Goal: Information Seeking & Learning: Learn about a topic

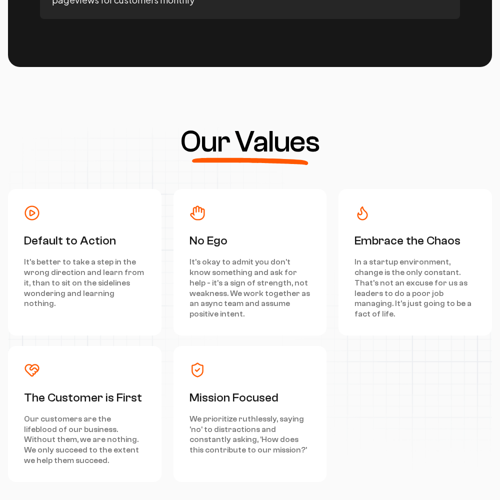
scroll to position [4503, 0]
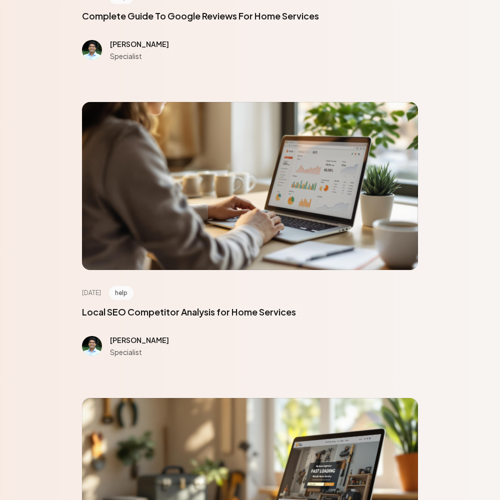
scroll to position [4503, 0]
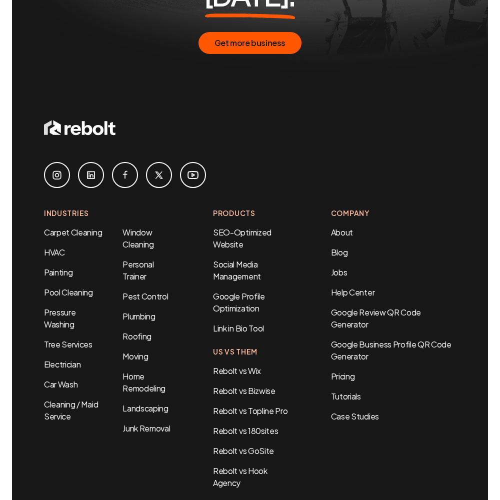
scroll to position [587, 0]
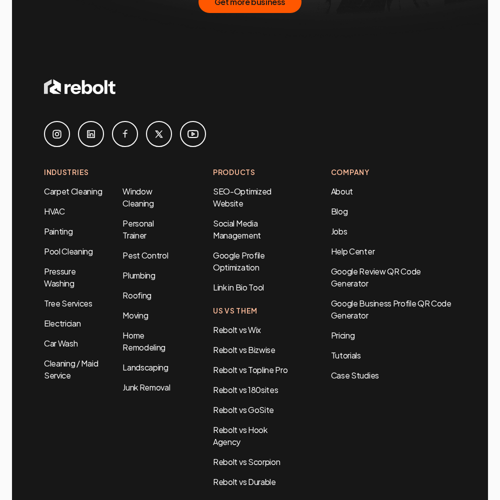
scroll to position [2047, 0]
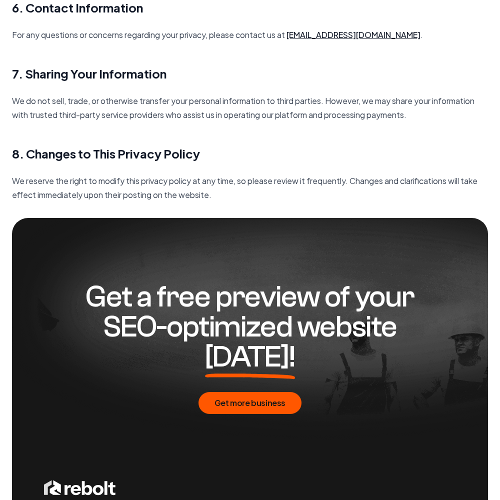
scroll to position [1448, 0]
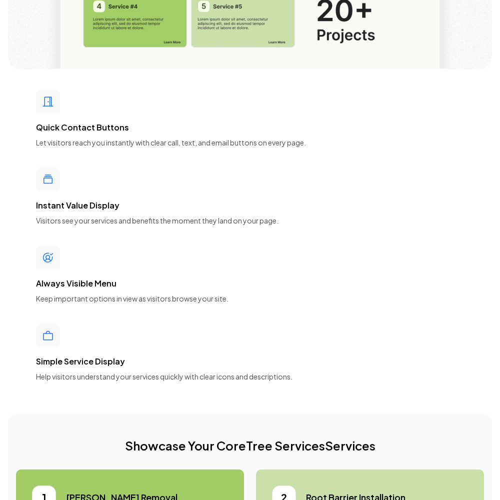
scroll to position [4503, 0]
